Goal: Navigation & Orientation: Find specific page/section

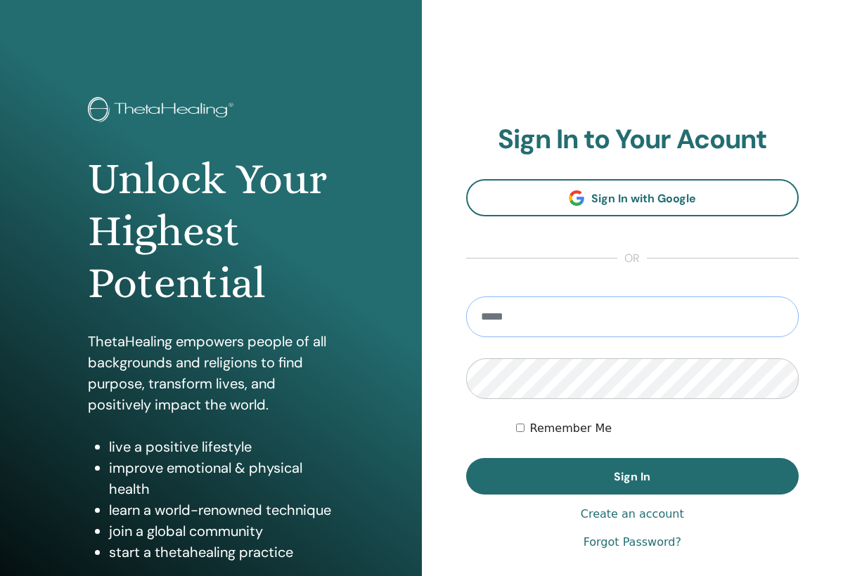
type input "**********"
click at [632, 477] on button "Sign In" at bounding box center [632, 476] width 333 height 37
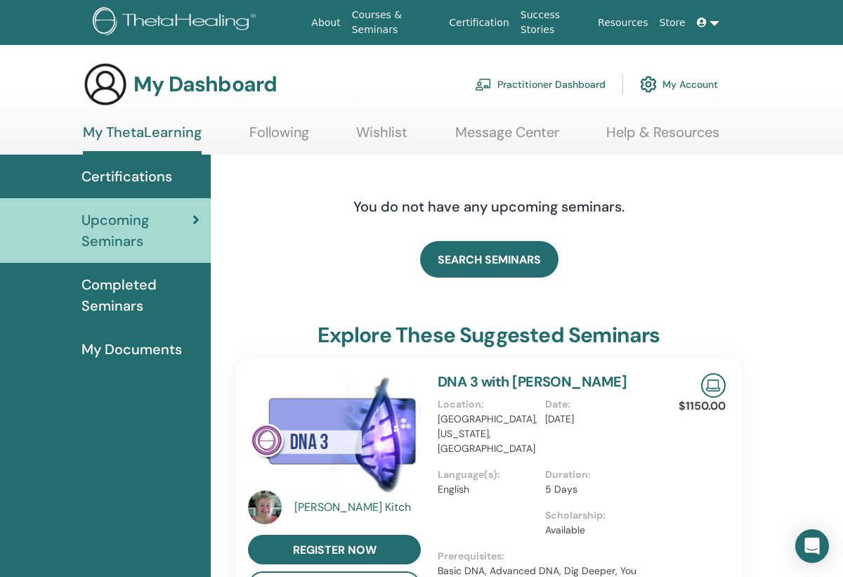
click at [129, 285] on span "Completed Seminars" at bounding box center [141, 295] width 118 height 42
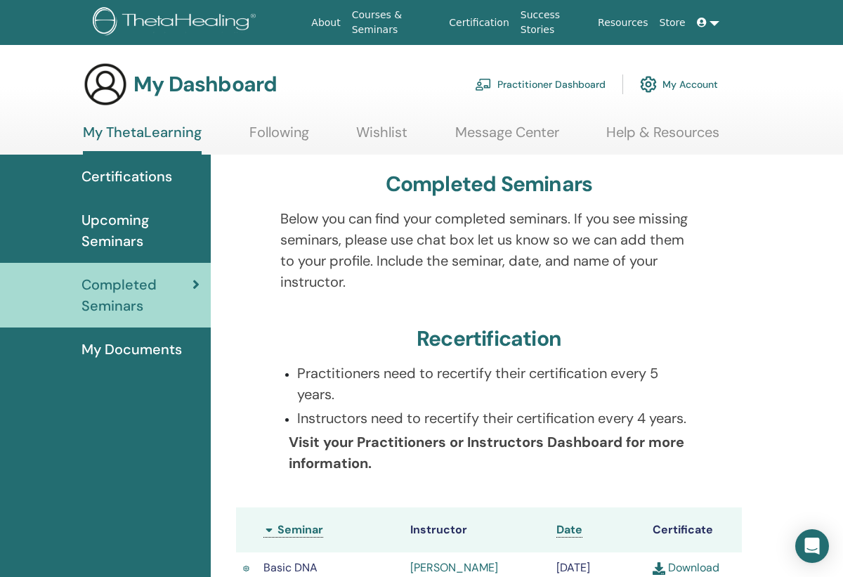
click at [137, 223] on span "Upcoming Seminars" at bounding box center [141, 230] width 118 height 42
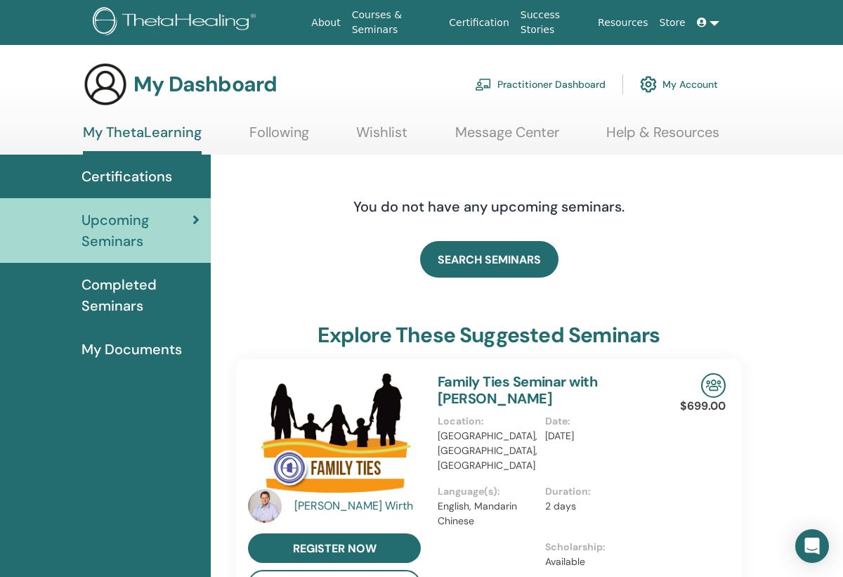
click at [155, 182] on span "Certifications" at bounding box center [127, 176] width 91 height 21
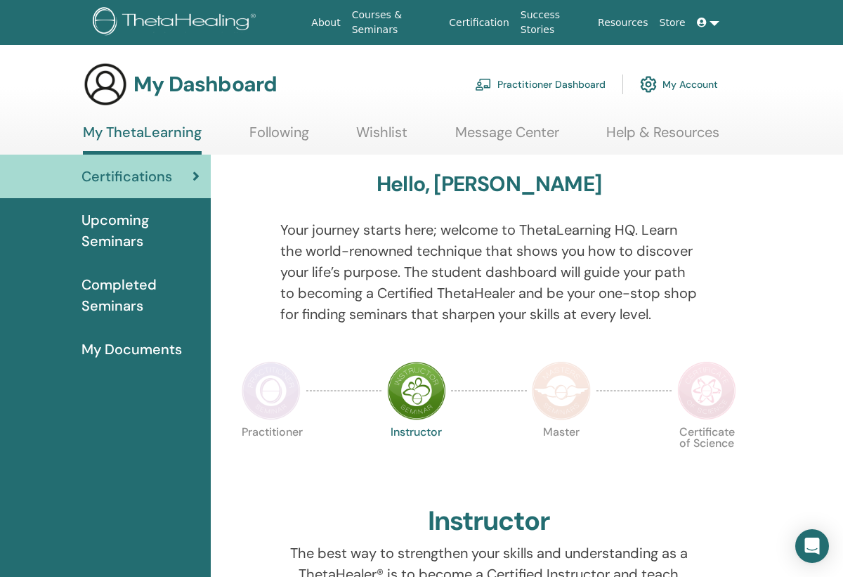
click at [724, 24] on link at bounding box center [709, 23] width 34 height 26
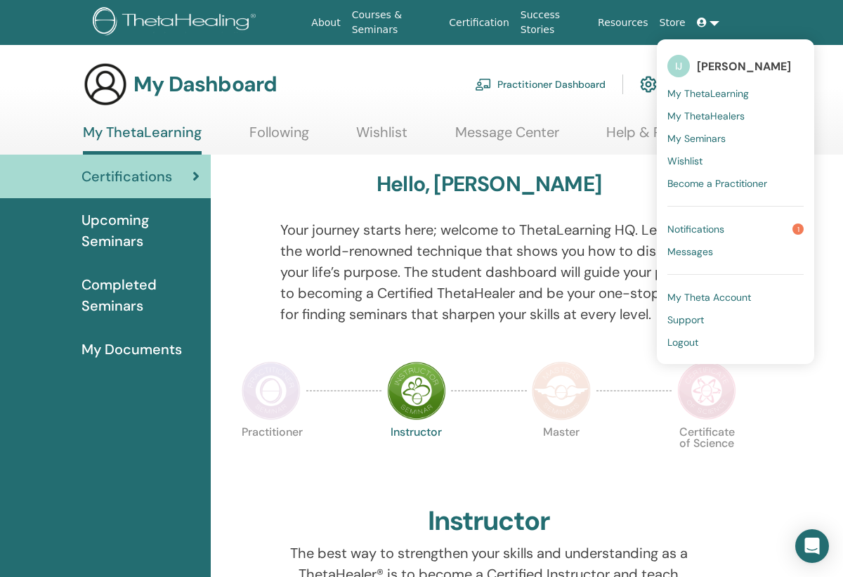
click at [727, 237] on link "Notifications 1" at bounding box center [736, 229] width 136 height 22
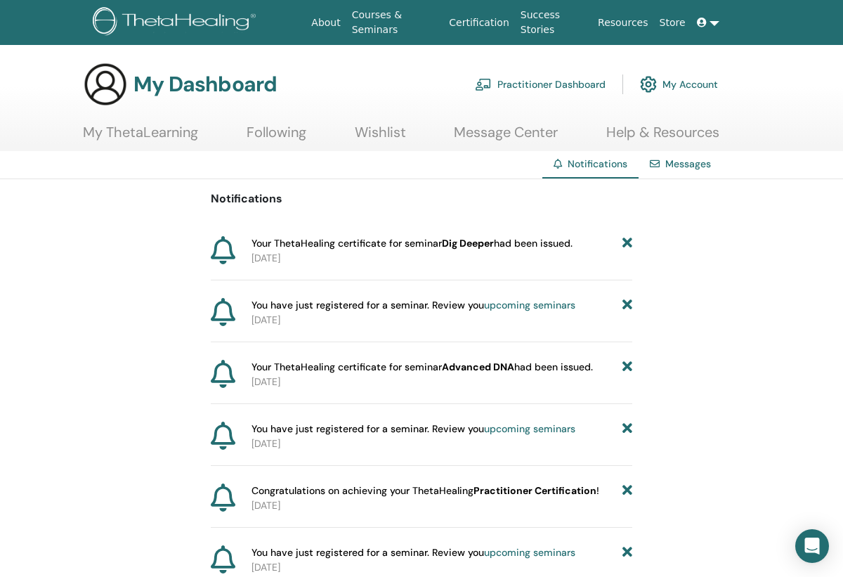
click at [708, 26] on span at bounding box center [703, 22] width 13 height 11
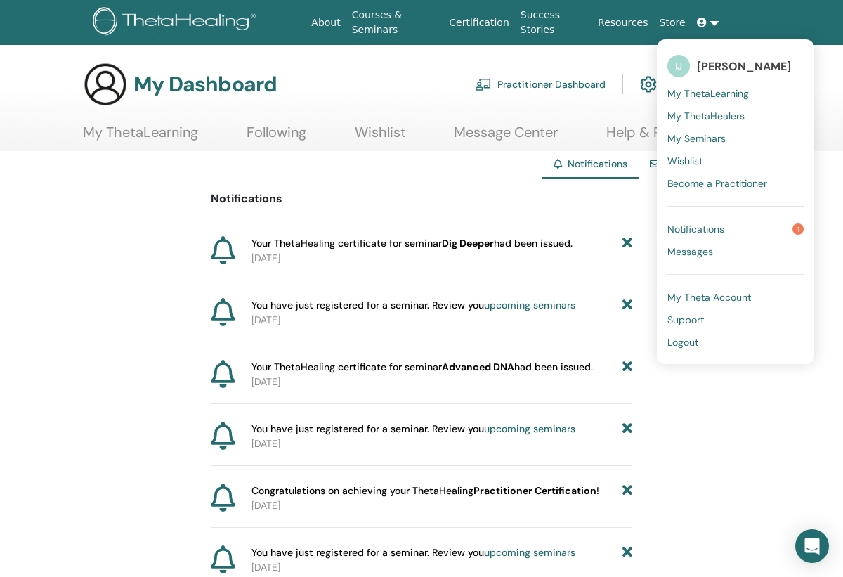
click at [684, 231] on span "Notifications" at bounding box center [696, 229] width 57 height 13
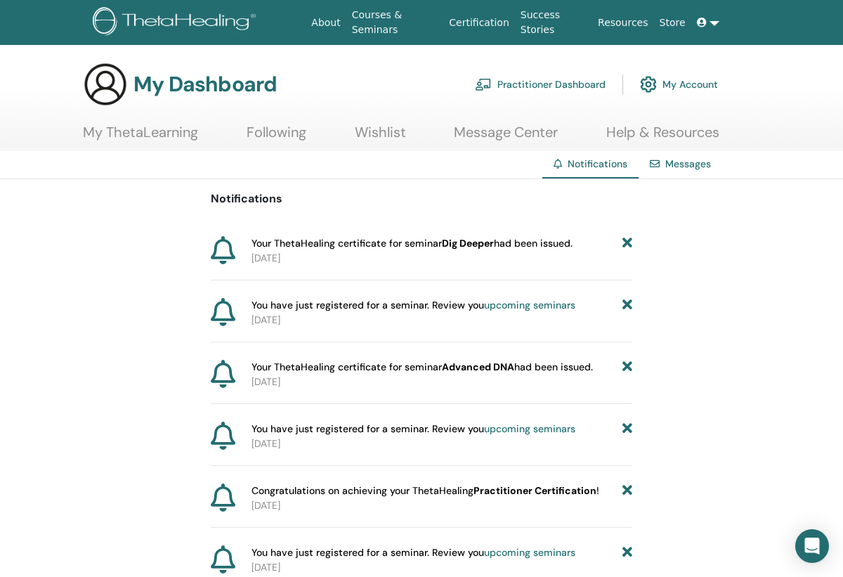
click at [719, 20] on link at bounding box center [709, 23] width 34 height 26
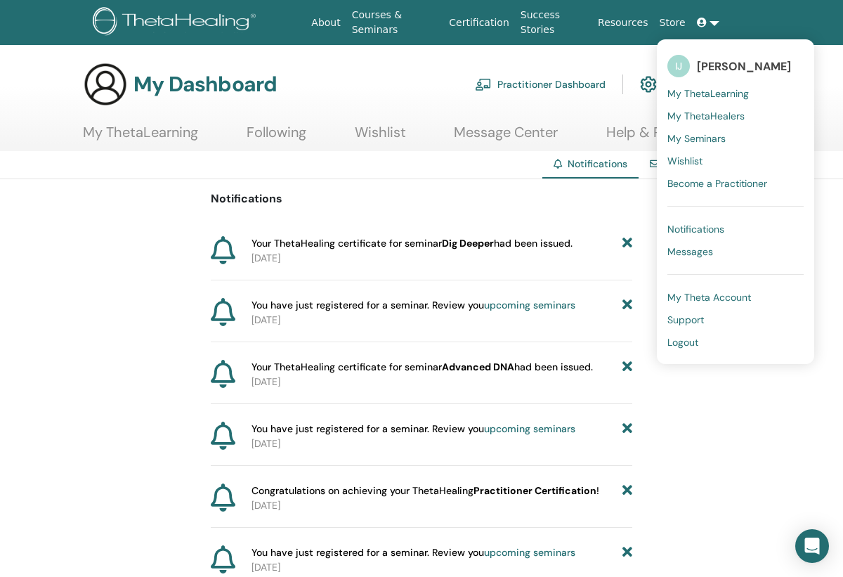
click at [703, 344] on link "Logout" at bounding box center [736, 342] width 136 height 22
